Goal: Check status: Check status

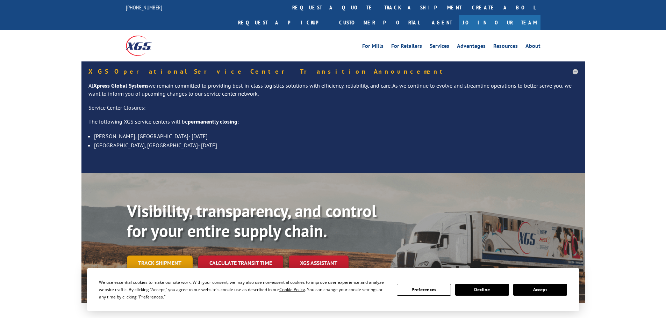
click at [172, 256] on link "Track shipment" at bounding box center [160, 263] width 66 height 15
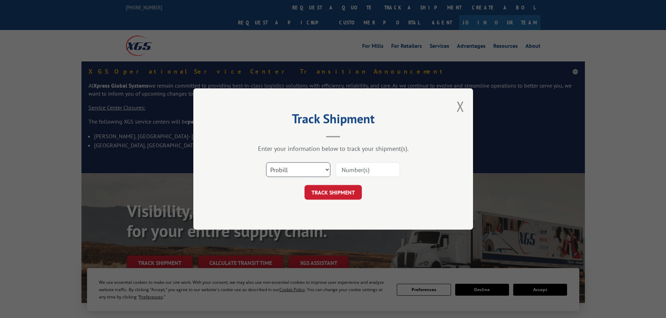
click at [322, 170] on select "Select category... Probill BOL PO" at bounding box center [298, 170] width 64 height 15
select select "po"
click at [266, 163] on select "Select category... Probill BOL PO" at bounding box center [298, 170] width 64 height 15
click at [361, 172] on input at bounding box center [368, 170] width 64 height 15
paste input "294292272"
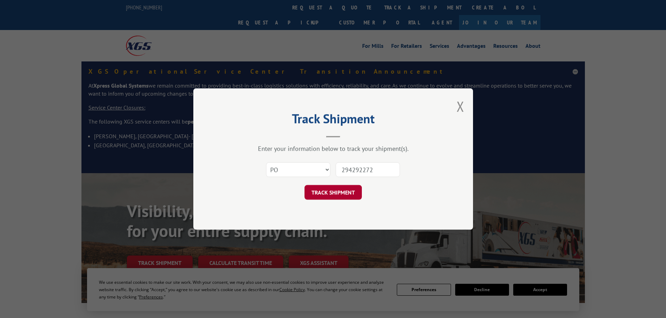
type input "294292272"
click at [346, 191] on button "TRACK SHIPMENT" at bounding box center [333, 192] width 57 height 15
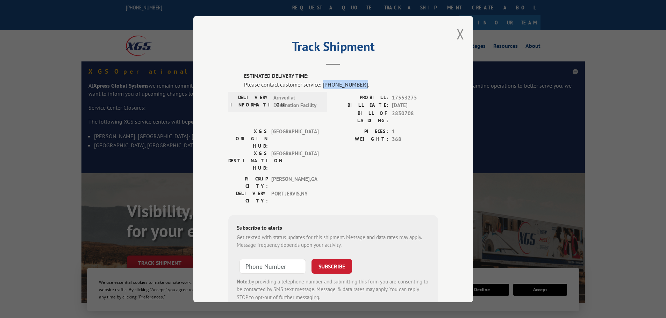
drag, startPoint x: 356, startPoint y: 84, endPoint x: 320, endPoint y: 84, distance: 36.0
click at [320, 84] on div "Please contact customer service: [PHONE_NUMBER]." at bounding box center [341, 84] width 194 height 8
copy div "[PHONE_NUMBER]"
click at [14, 194] on div "Track Shipment ESTIMATED DELIVERY TIME: Please contact customer service: [PHONE…" at bounding box center [333, 159] width 666 height 318
click at [33, 166] on div "Track Shipment ESTIMATED DELIVERY TIME: Please contact customer service: [PHONE…" at bounding box center [333, 159] width 666 height 318
